Goal: Information Seeking & Learning: Learn about a topic

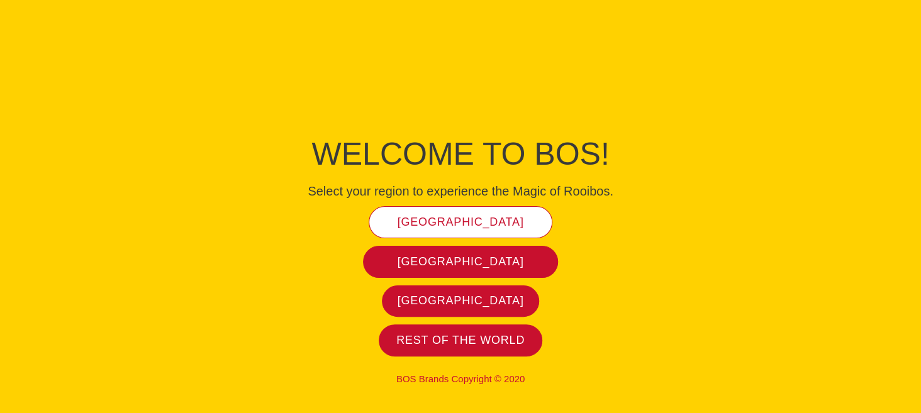
drag, startPoint x: 0, startPoint y: 0, endPoint x: 491, endPoint y: 220, distance: 538.2
click at [491, 220] on span "[GEOGRAPHIC_DATA]" at bounding box center [461, 222] width 126 height 14
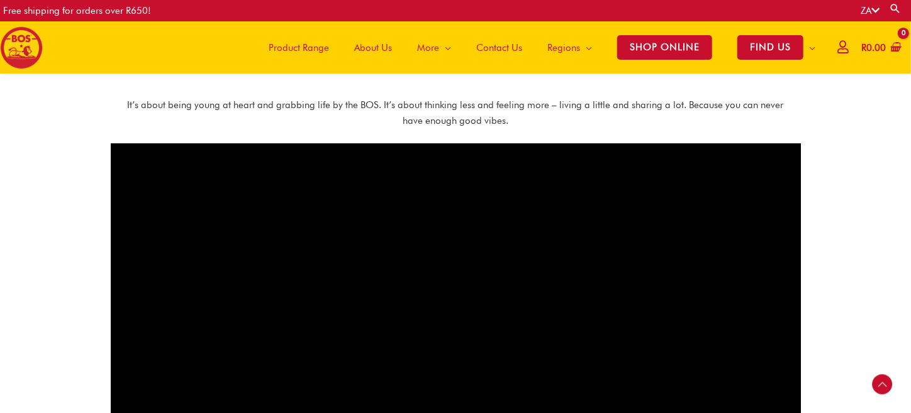
scroll to position [744, 0]
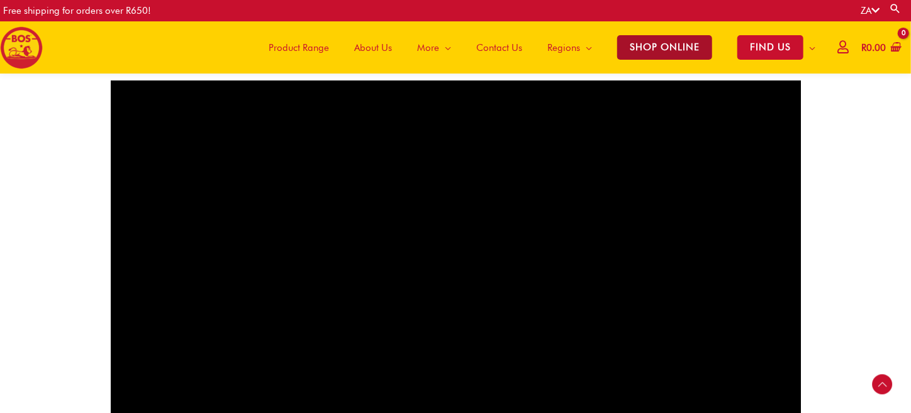
click at [663, 52] on span "SHOP ONLINE" at bounding box center [664, 47] width 95 height 25
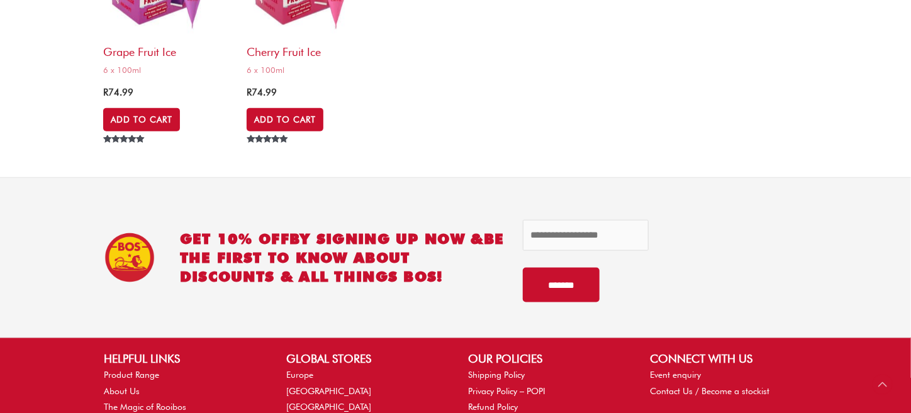
scroll to position [5715, 0]
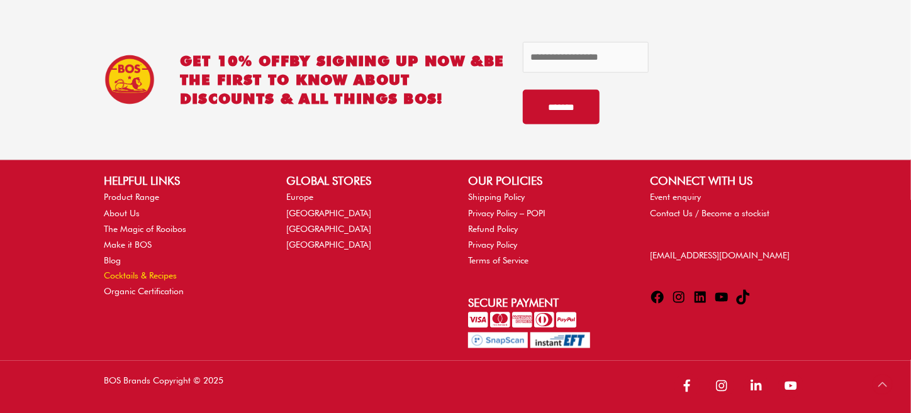
click at [156, 273] on link "Cocktails & Recipes" at bounding box center [140, 276] width 73 height 10
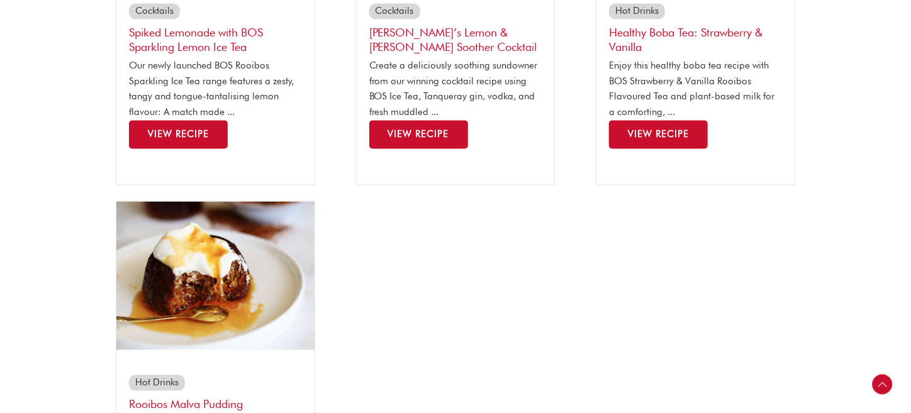
scroll to position [1258, 0]
